Goal: Transaction & Acquisition: Download file/media

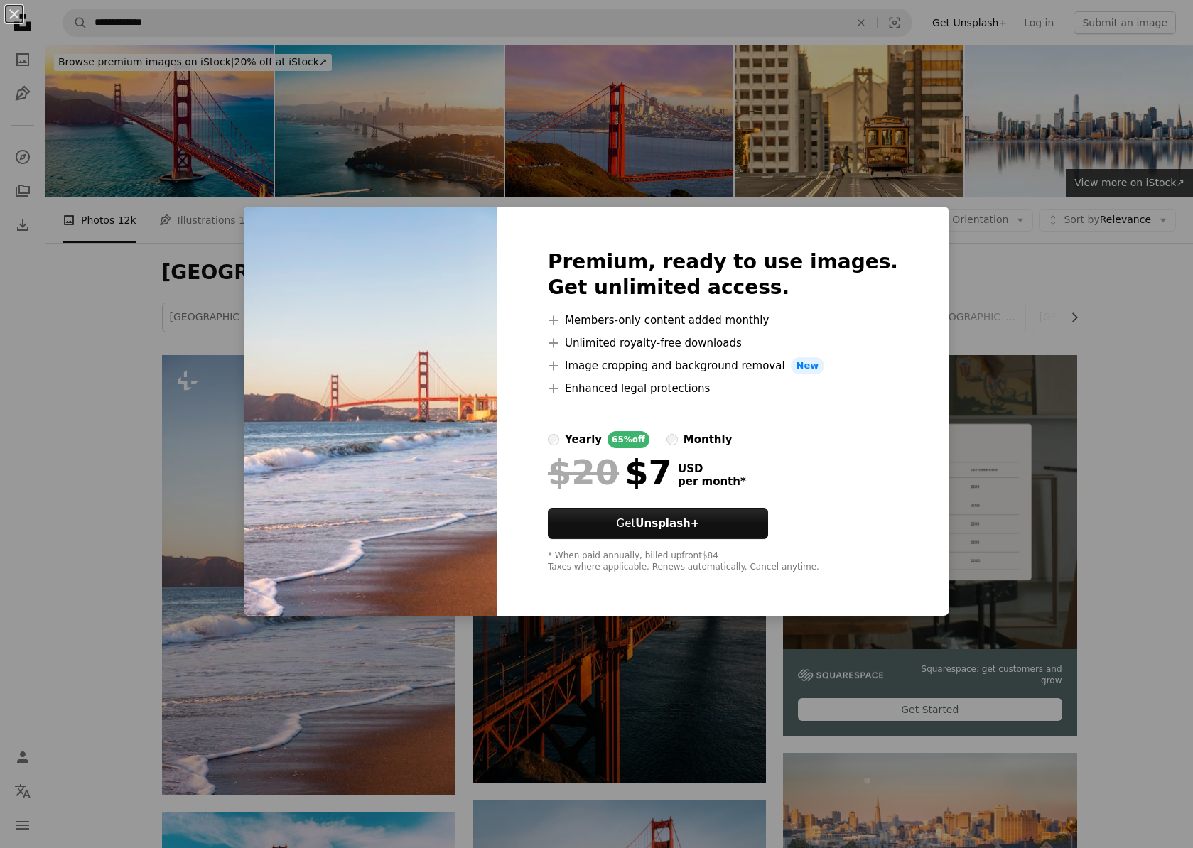
click at [414, 679] on div "An X shape Premium, ready to use images. Get unlimited access. A plus sign Memb…" at bounding box center [596, 424] width 1193 height 848
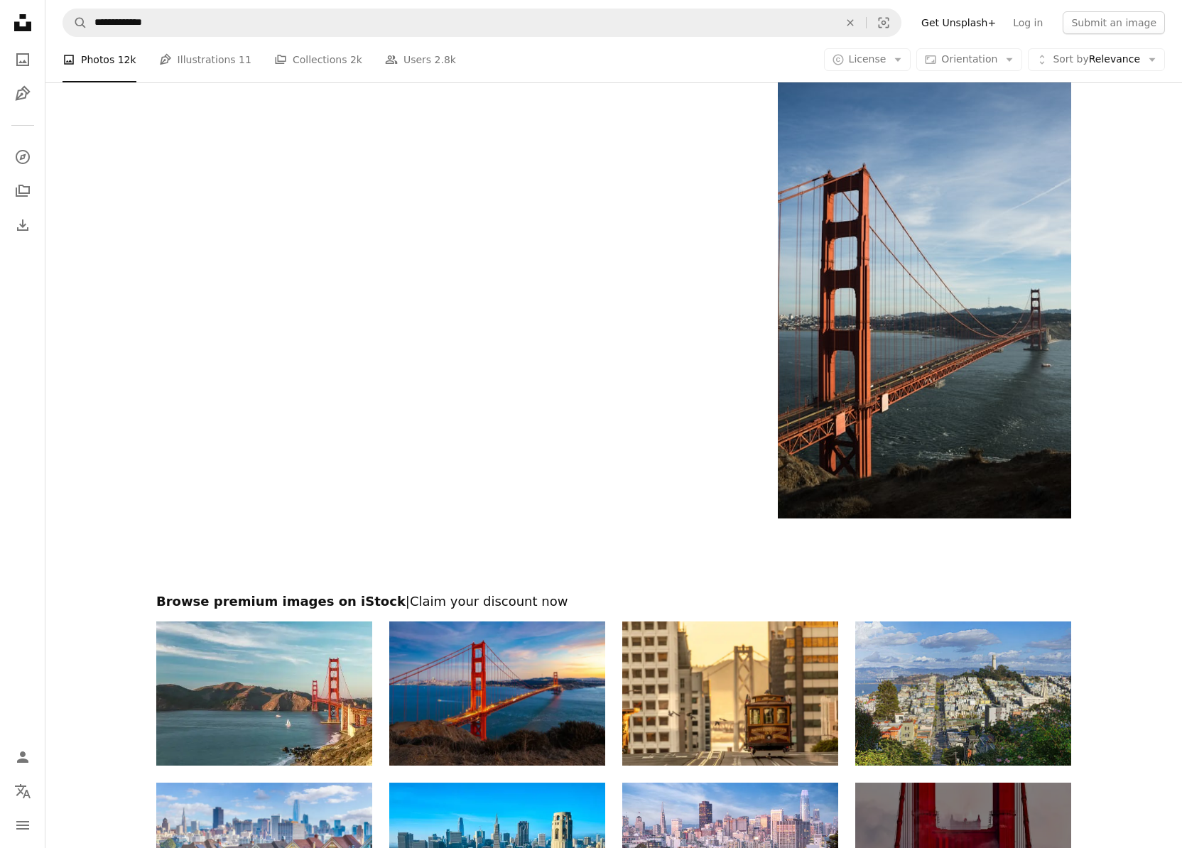
scroll to position [2419, 0]
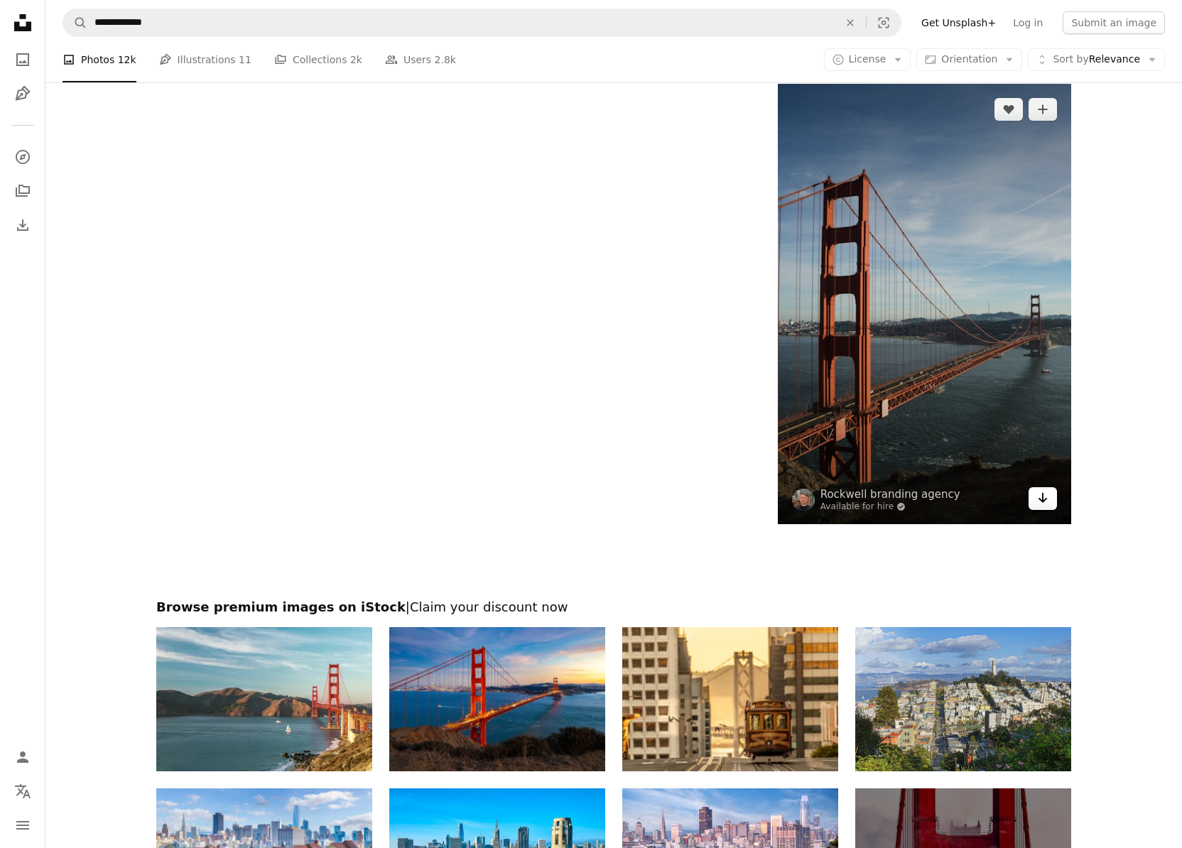
click at [1041, 502] on icon "Arrow pointing down" at bounding box center [1042, 498] width 11 height 17
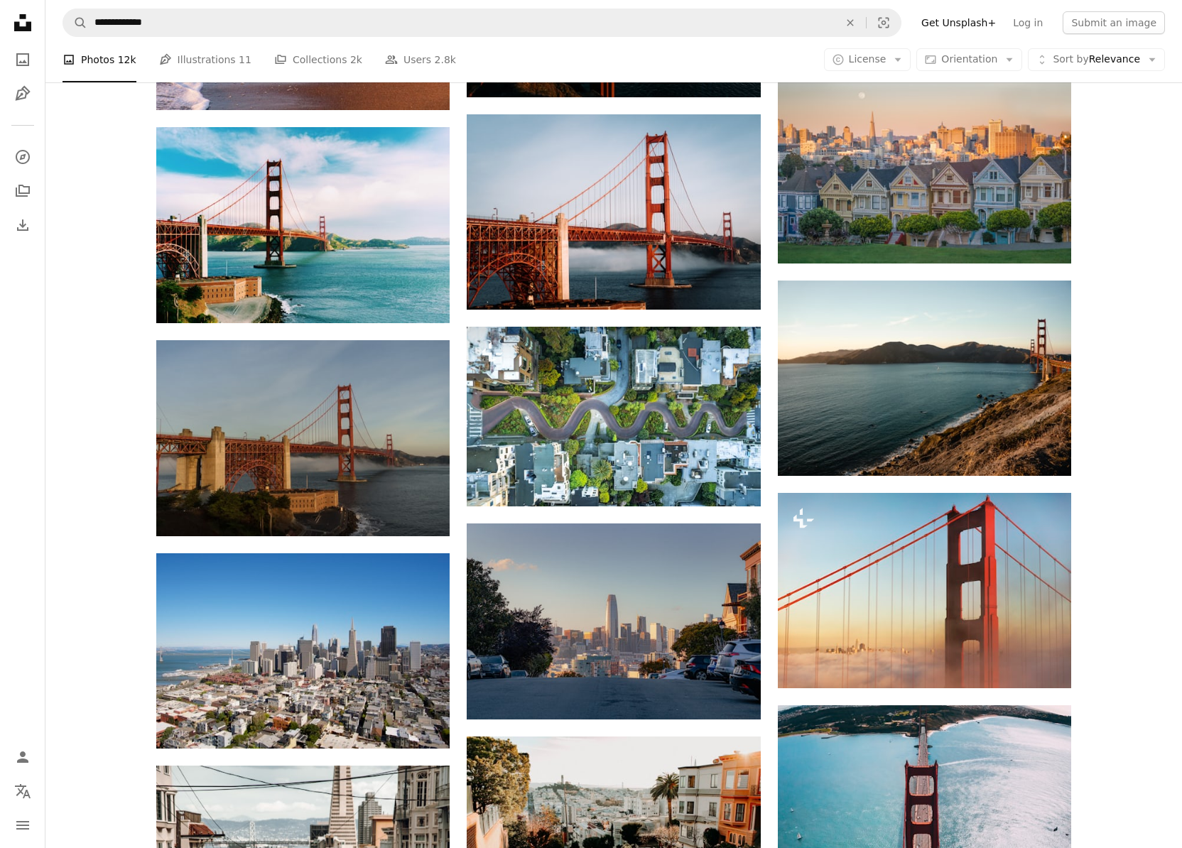
scroll to position [682, 0]
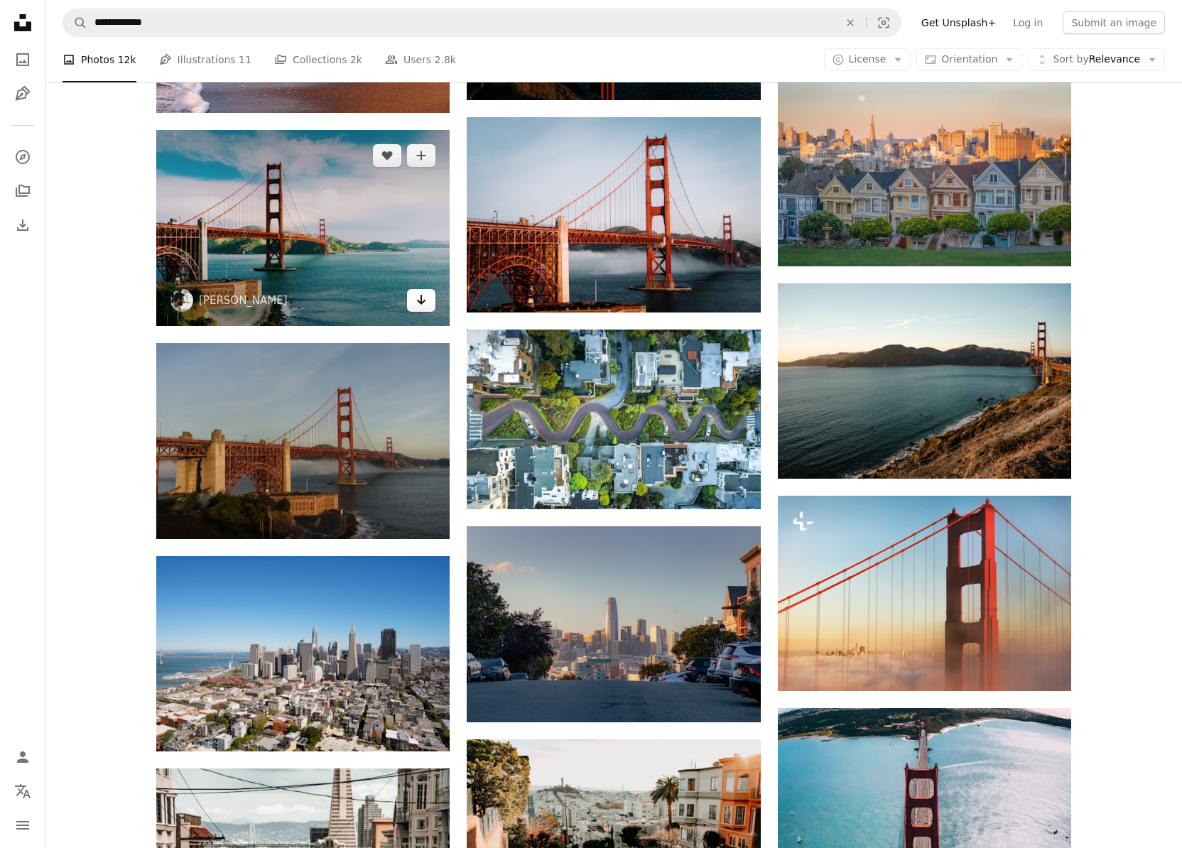
click at [416, 303] on icon "Arrow pointing down" at bounding box center [421, 299] width 11 height 17
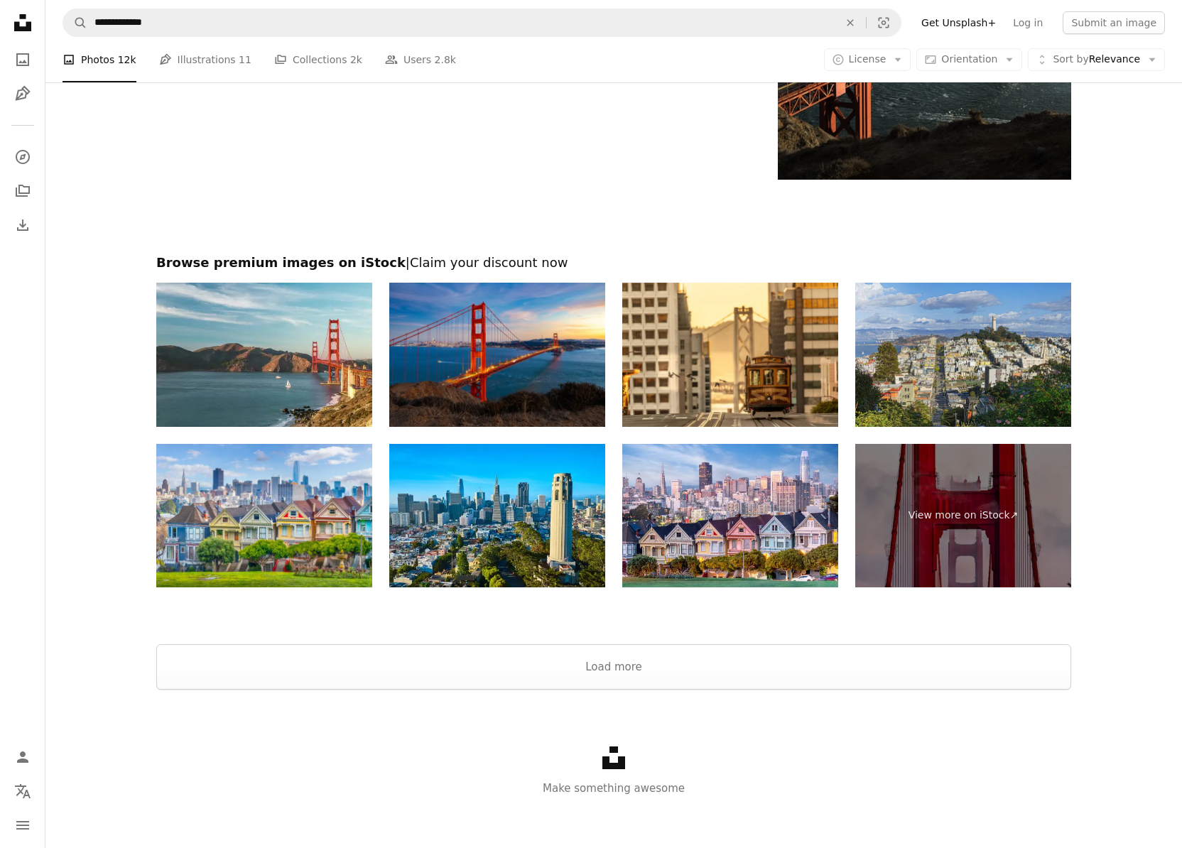
scroll to position [2769, 0]
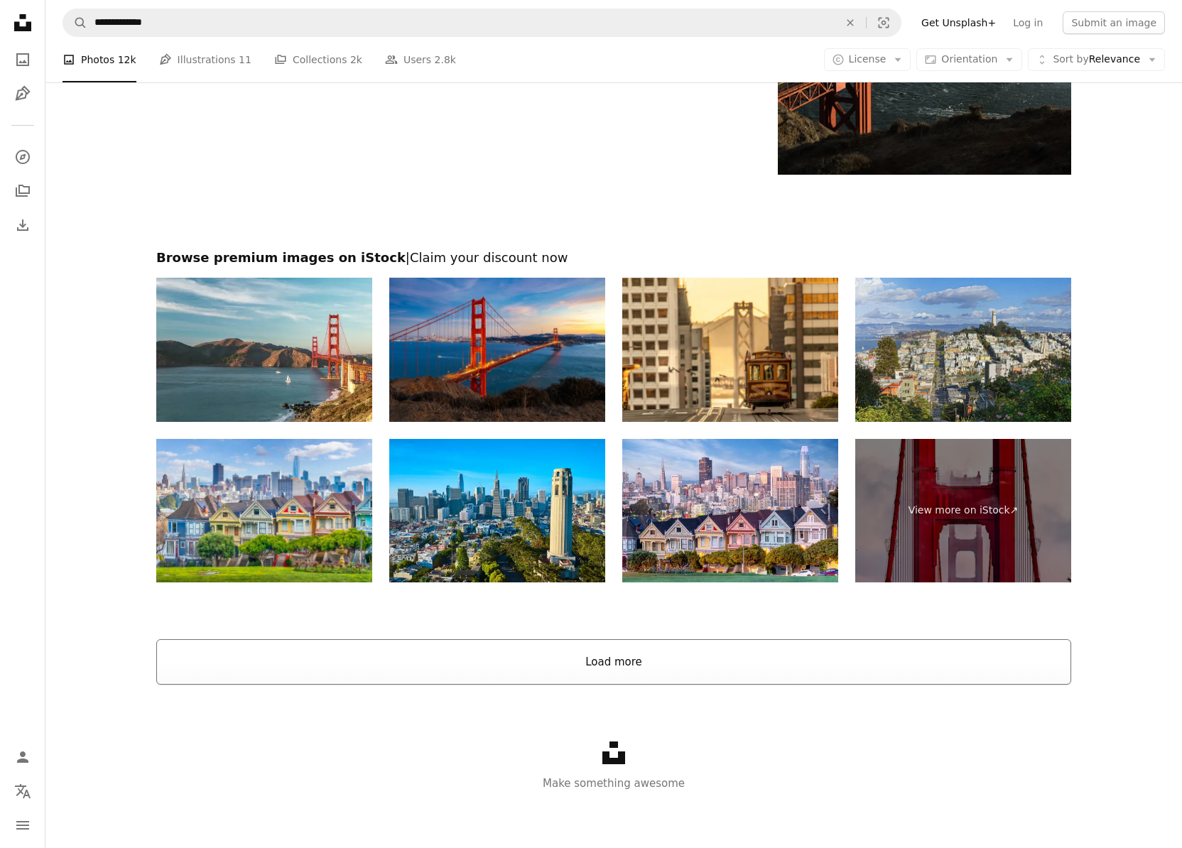
click at [956, 664] on button "Load more" at bounding box center [613, 661] width 915 height 45
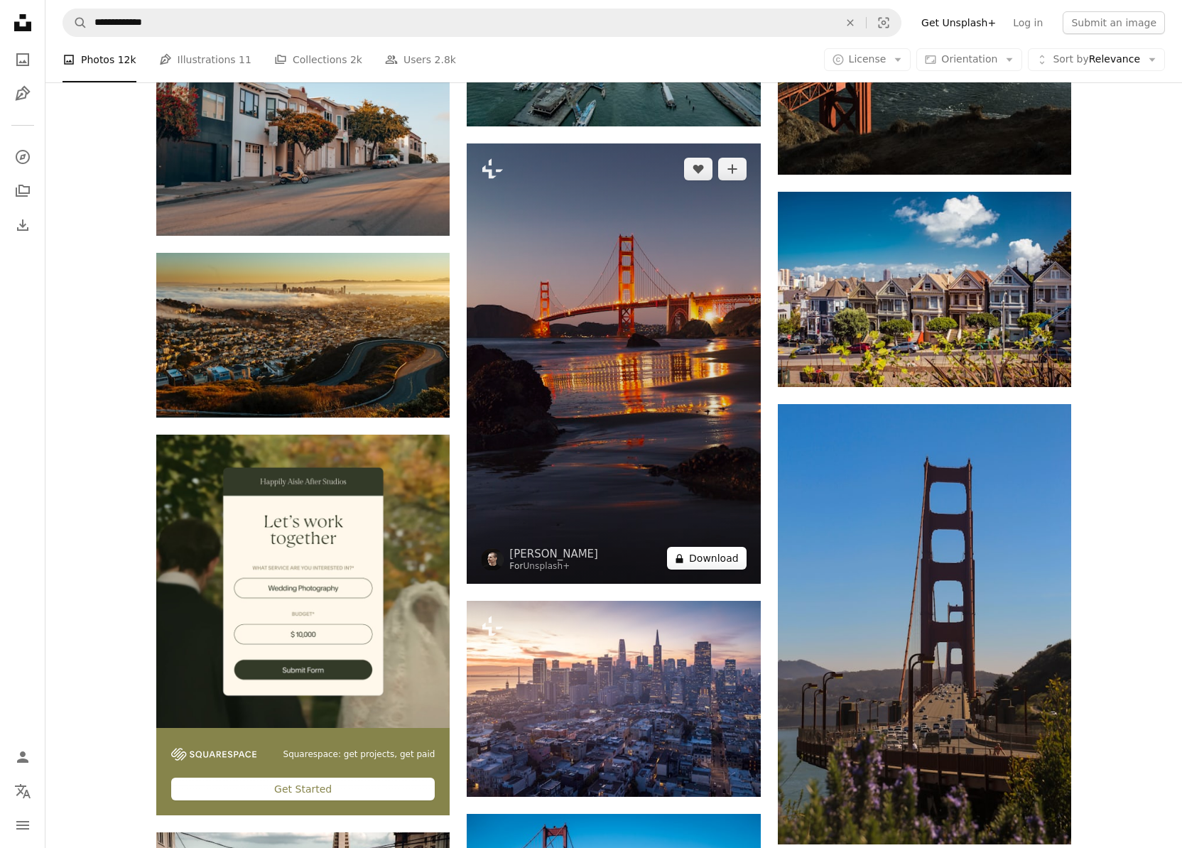
click at [716, 561] on button "A lock Download" at bounding box center [707, 558] width 80 height 23
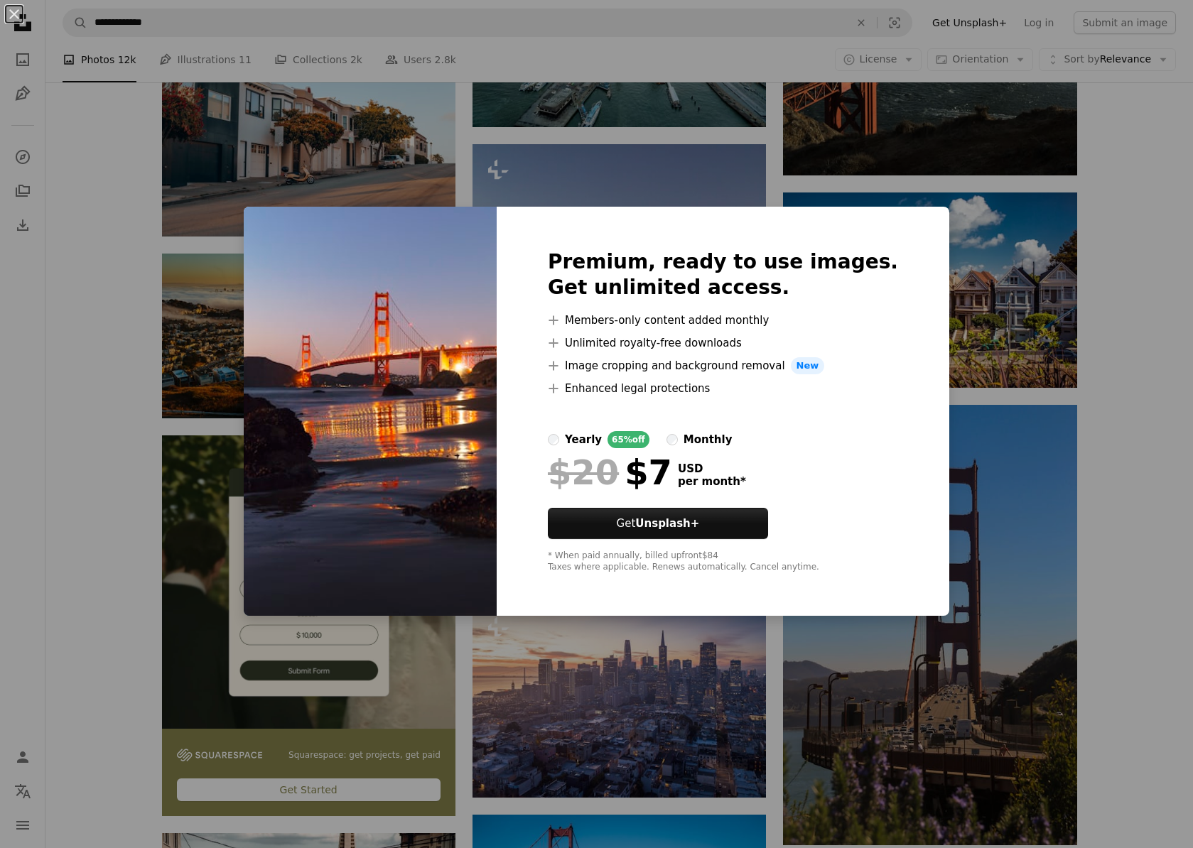
click at [1116, 266] on div "An X shape Premium, ready to use images. Get unlimited access. A plus sign Memb…" at bounding box center [596, 424] width 1193 height 848
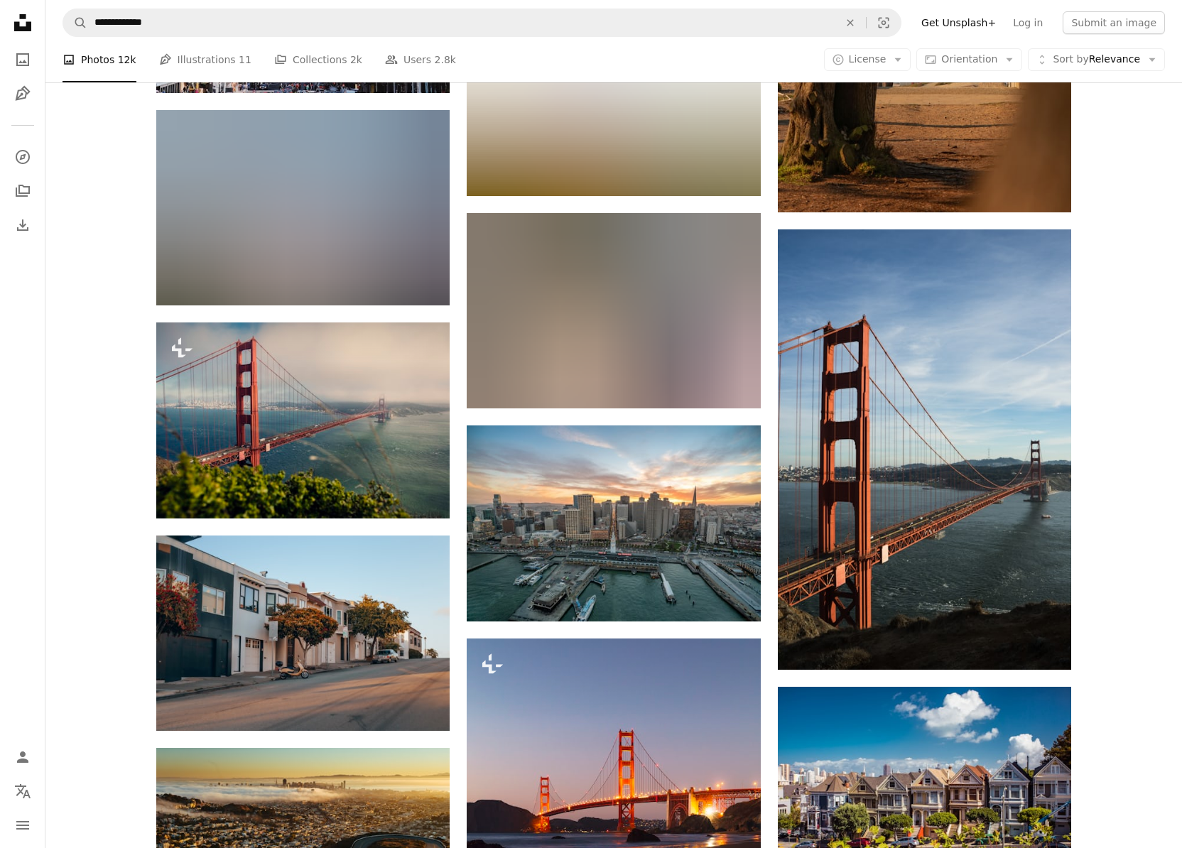
scroll to position [2326, 0]
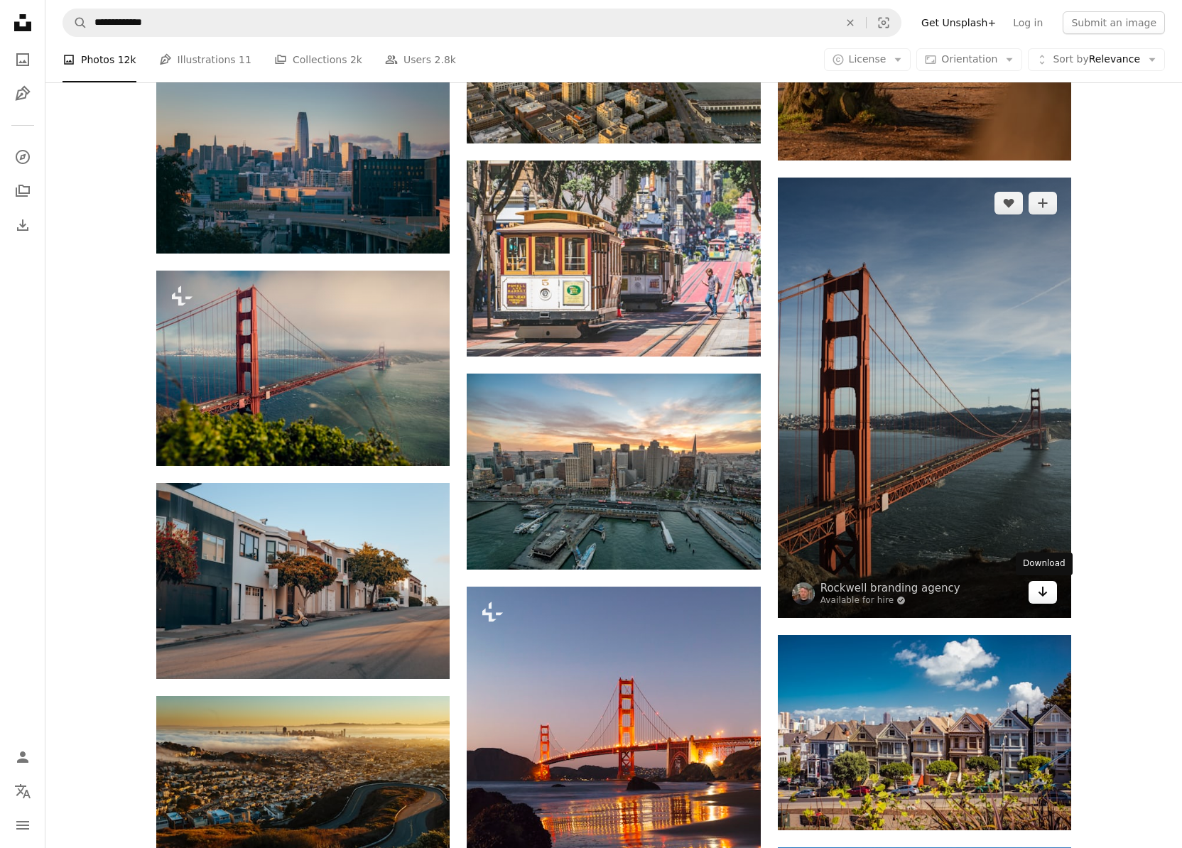
click at [1047, 600] on link "Arrow pointing down" at bounding box center [1043, 592] width 28 height 23
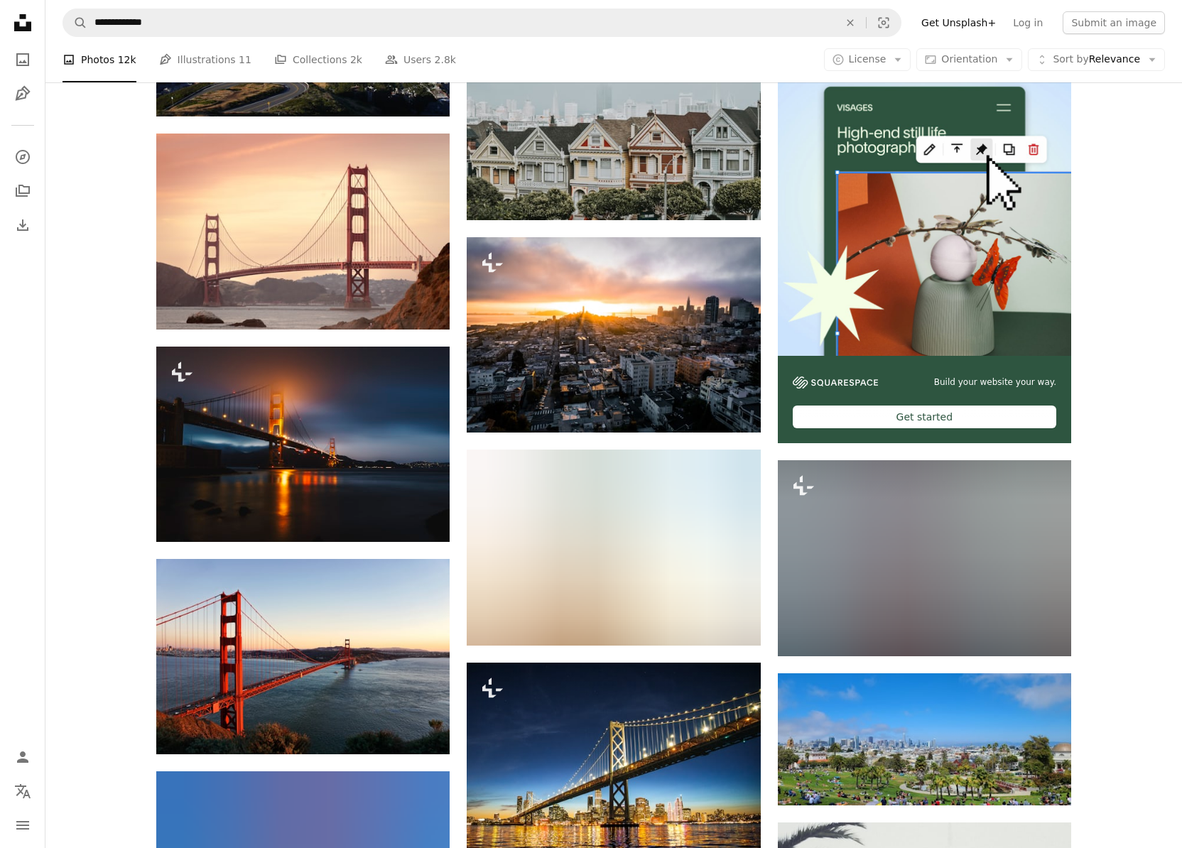
scroll to position [5642, 0]
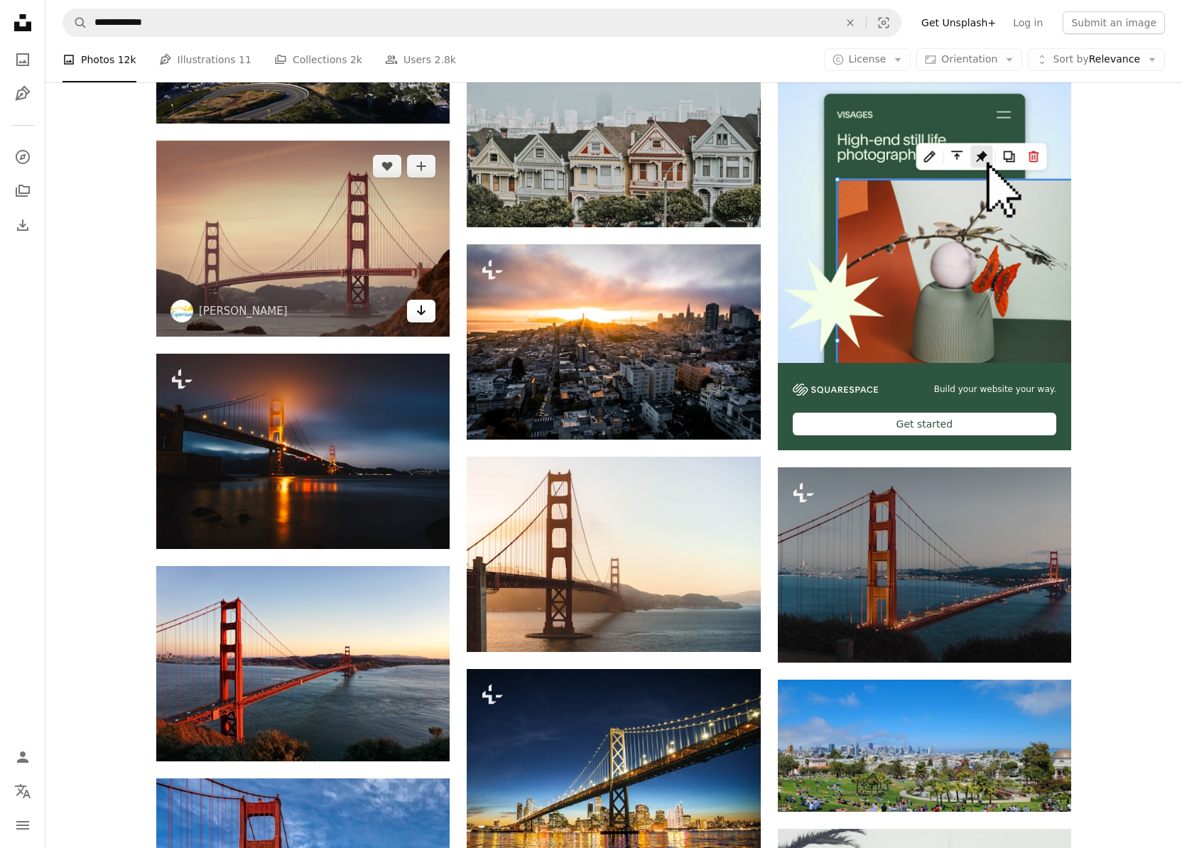
click at [416, 311] on icon "Arrow pointing down" at bounding box center [421, 310] width 11 height 17
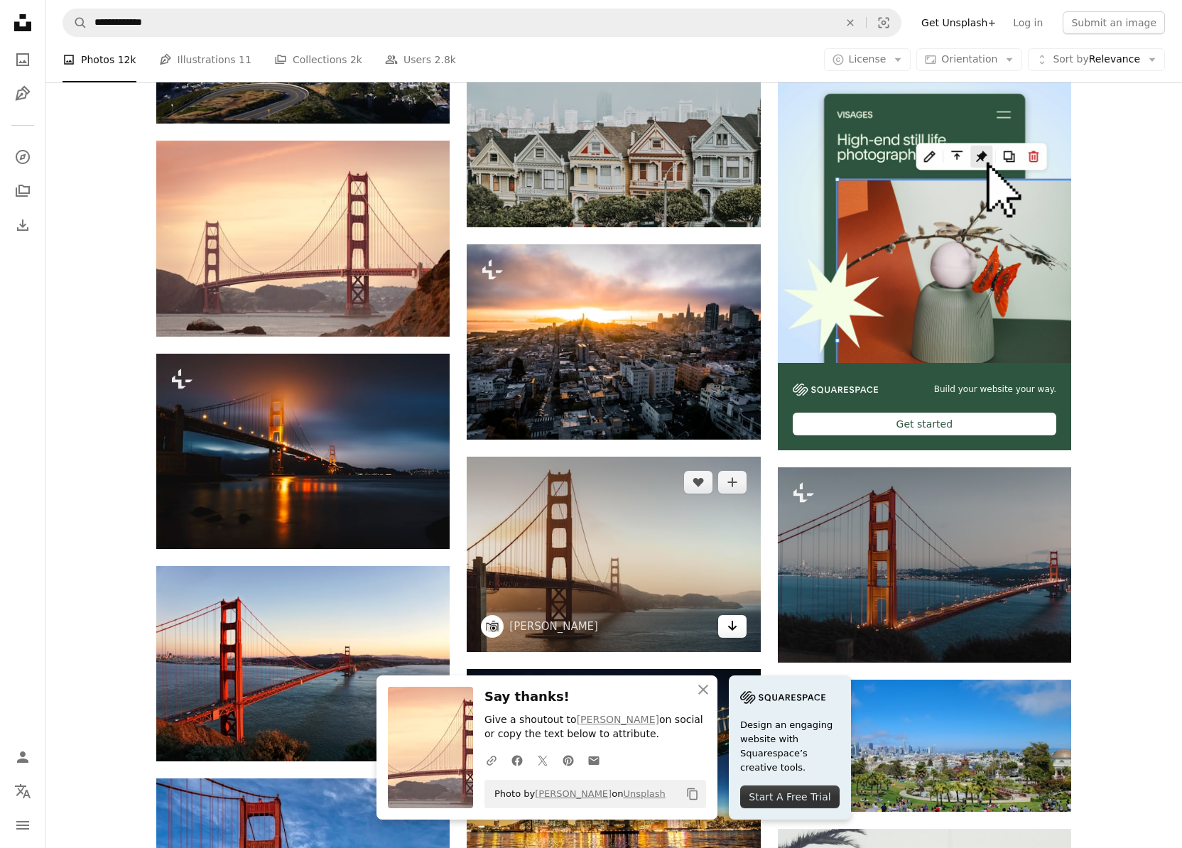
click at [736, 626] on icon "Download" at bounding box center [732, 626] width 9 height 10
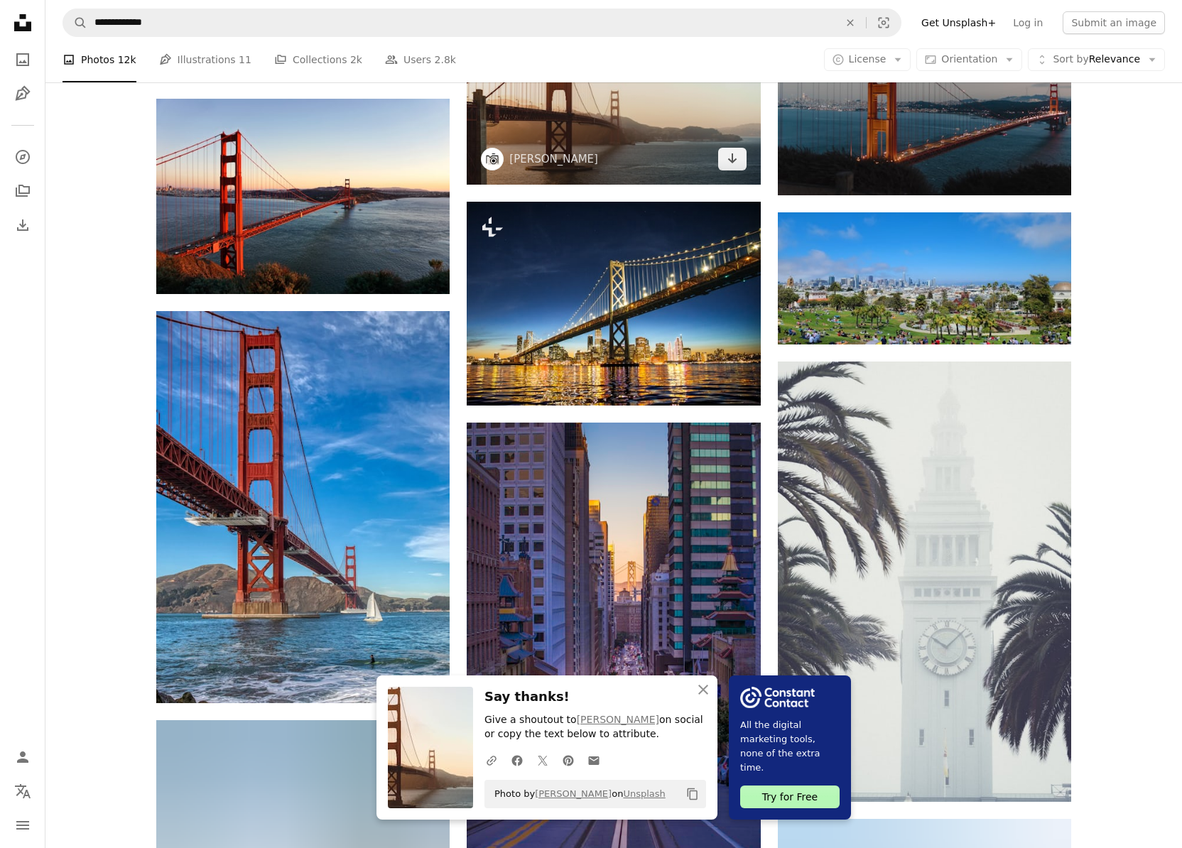
scroll to position [6159, 0]
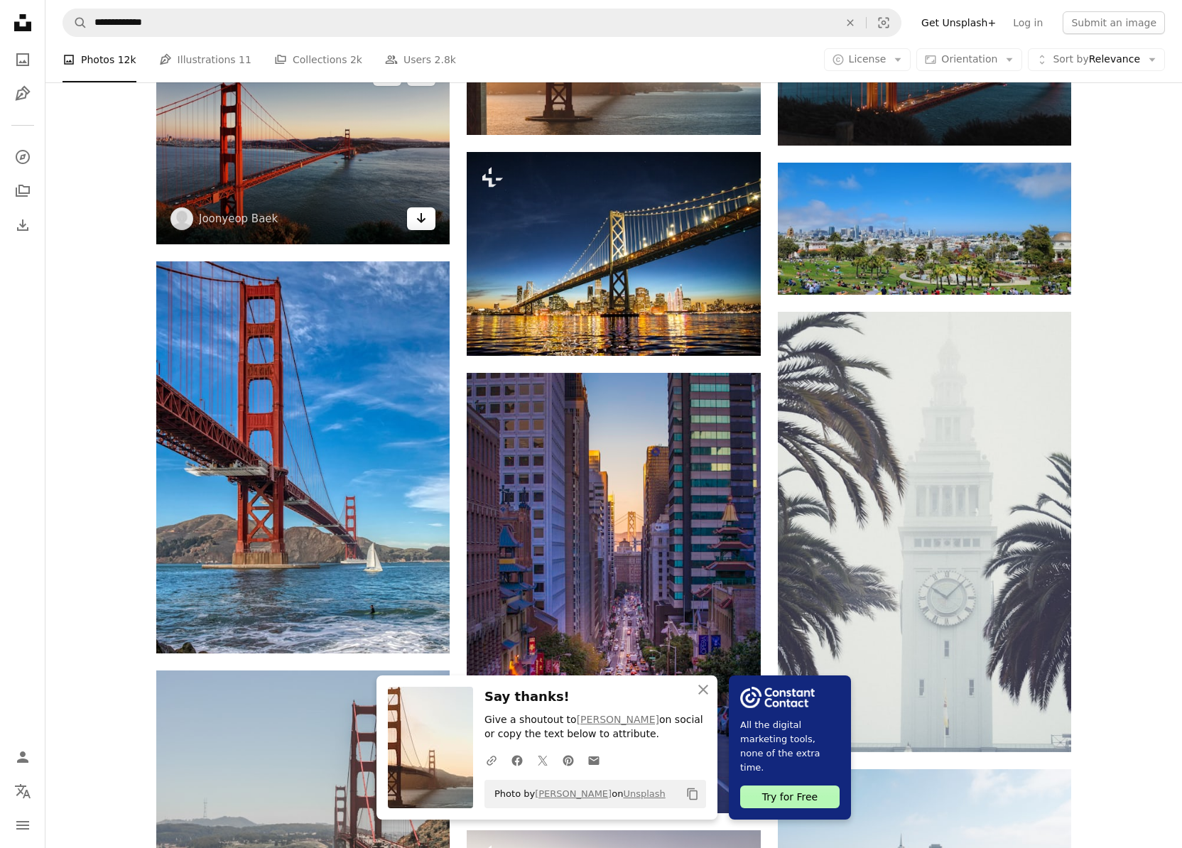
click at [414, 216] on link "Arrow pointing down" at bounding box center [421, 218] width 28 height 23
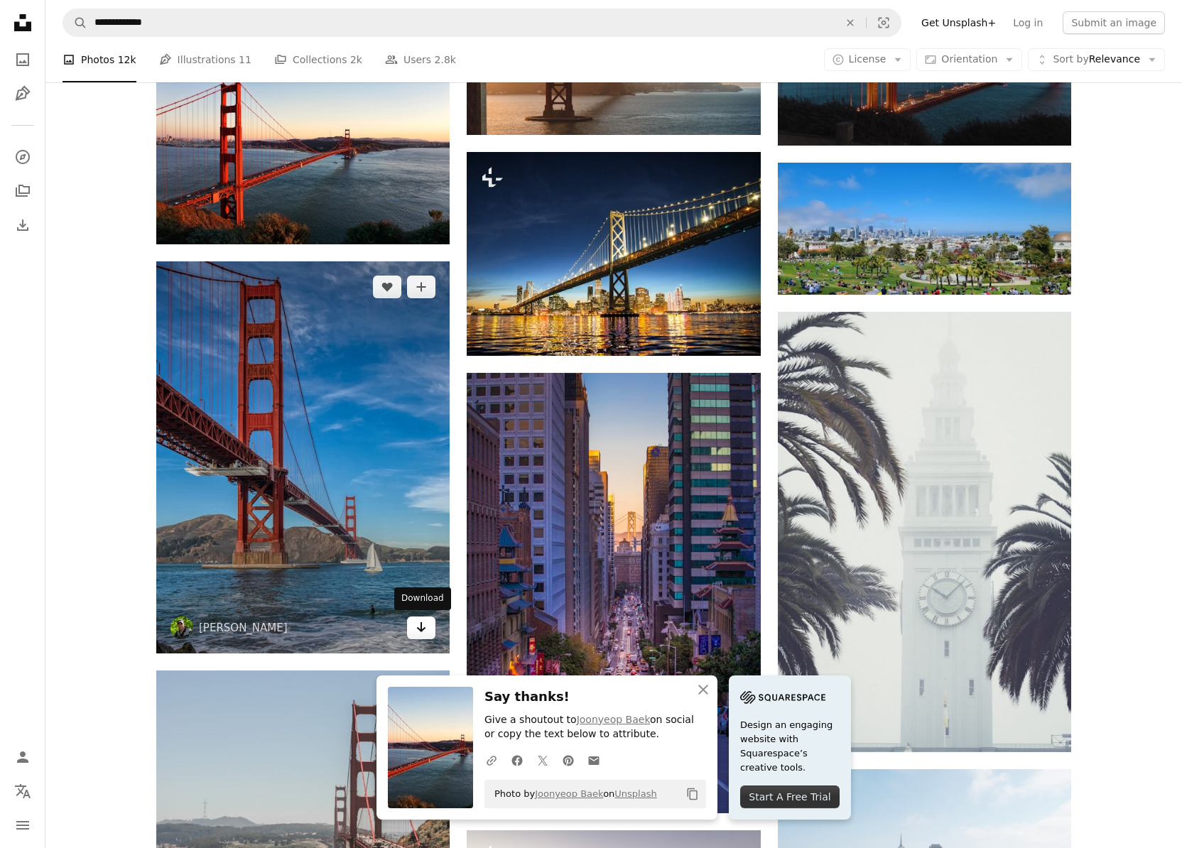
click at [428, 637] on link "Arrow pointing down" at bounding box center [421, 628] width 28 height 23
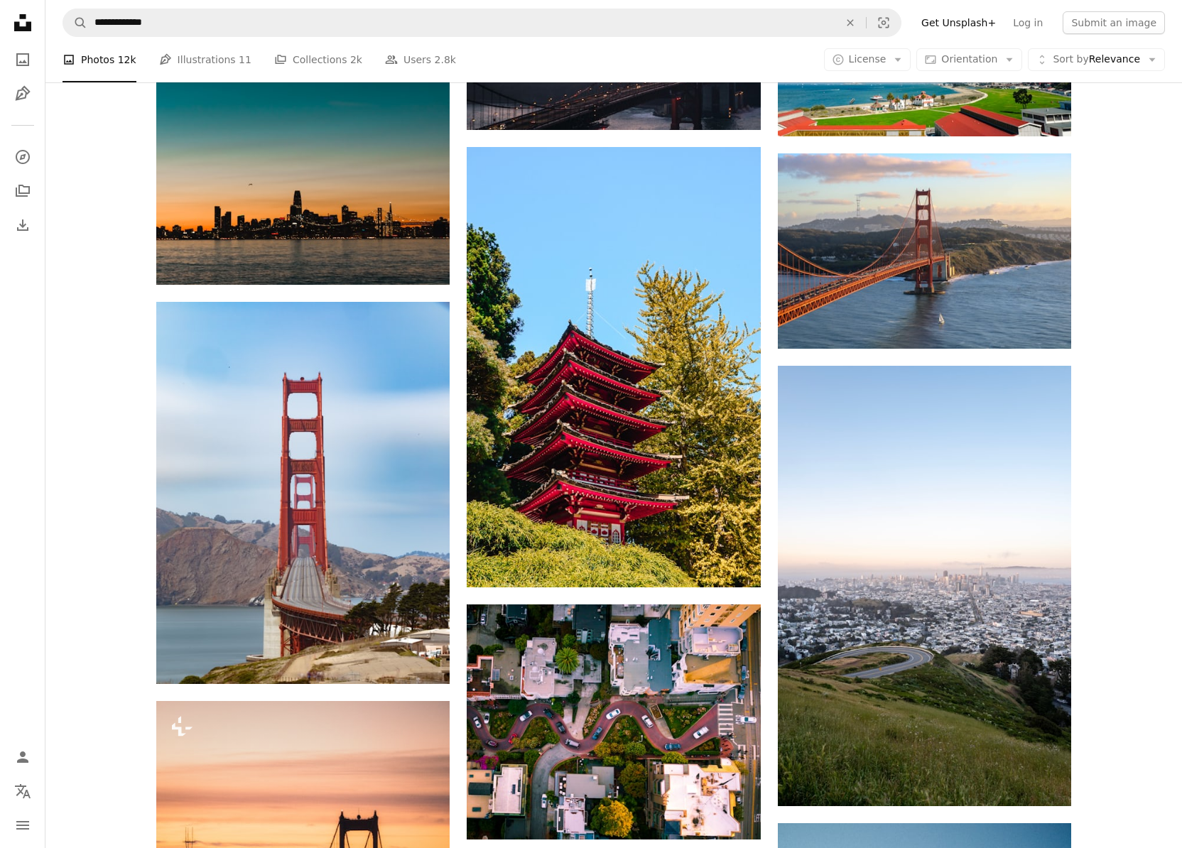
scroll to position [10463, 0]
